Goal: Task Accomplishment & Management: Use online tool/utility

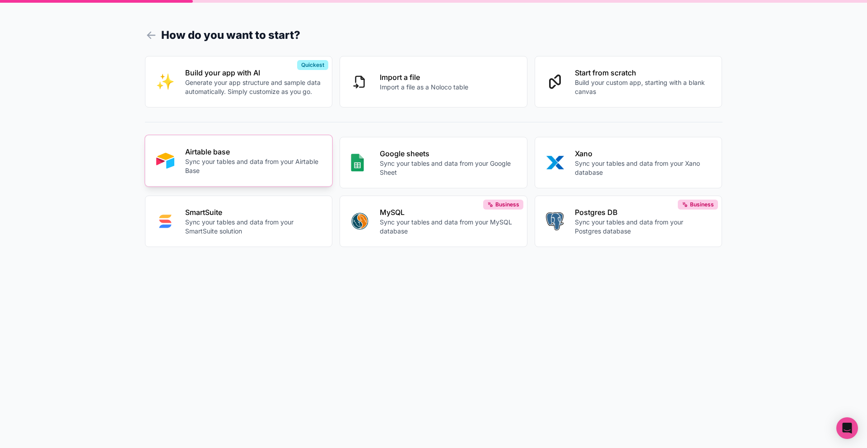
click at [203, 167] on p "Sync your tables and data from your Airtable Base" at bounding box center [253, 166] width 136 height 18
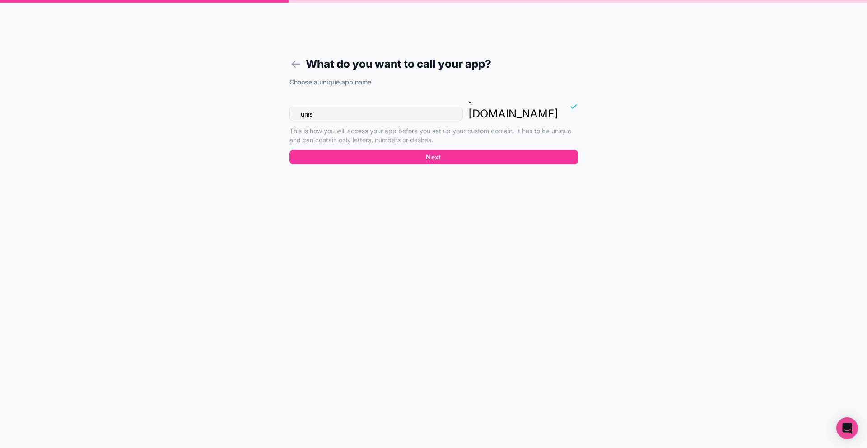
click at [402, 107] on input "unis" at bounding box center [375, 114] width 173 height 14
click at [403, 107] on input "unis" at bounding box center [375, 114] width 173 height 14
drag, startPoint x: 349, startPoint y: 98, endPoint x: 284, endPoint y: 90, distance: 65.9
click at [284, 92] on form "What do you want to call your app? Choose a unique app name unis . [DOMAIN_NAME…" at bounding box center [434, 235] width 346 height 426
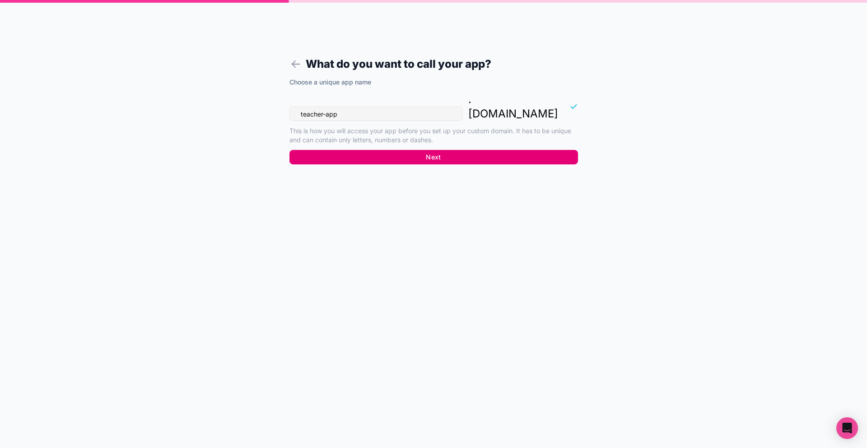
type input "teacher-app"
click at [367, 150] on button "Next" at bounding box center [433, 157] width 289 height 14
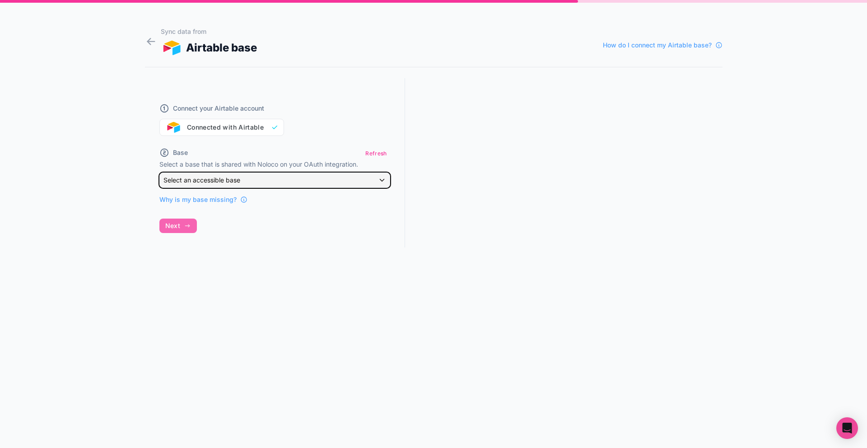
click at [293, 180] on div "Select an accessible base" at bounding box center [275, 180] width 230 height 14
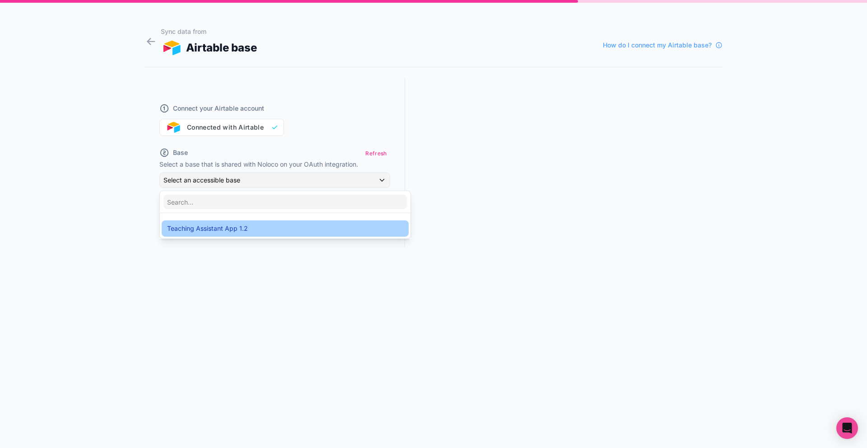
click at [279, 226] on div "Teaching Assistant App 1.2" at bounding box center [285, 228] width 236 height 11
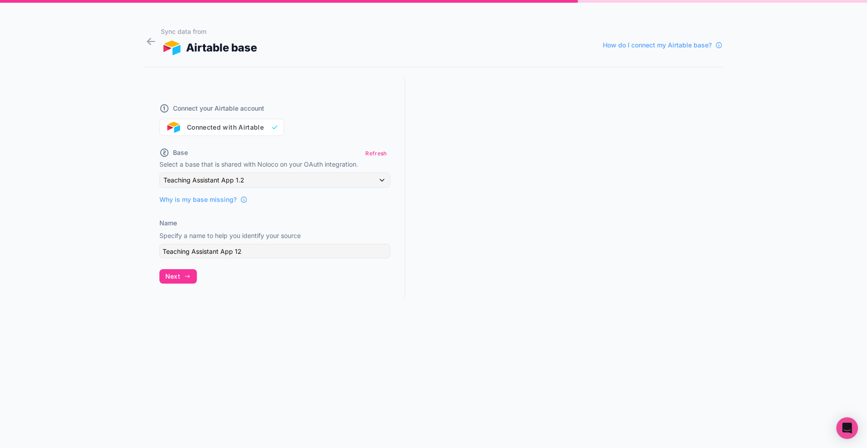
drag, startPoint x: 290, startPoint y: 334, endPoint x: 254, endPoint y: 287, distance: 59.0
click at [289, 333] on form "Sync data from Airtable base How do I connect my Airtable base? Connect your Ai…" at bounding box center [434, 235] width 578 height 426
click at [175, 278] on span "Next" at bounding box center [172, 276] width 15 height 8
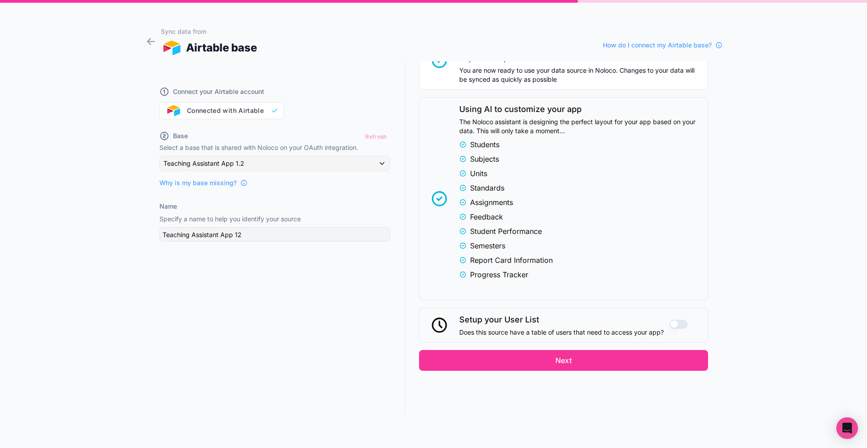
scroll to position [174, 0]
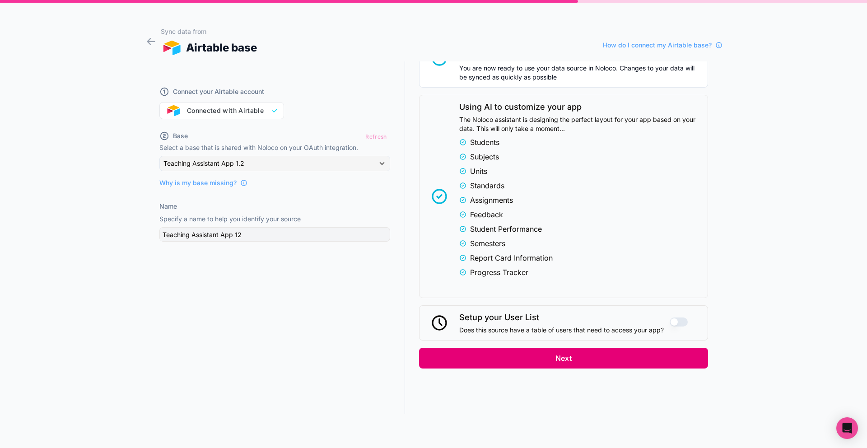
click at [566, 360] on button "Next" at bounding box center [563, 358] width 289 height 21
